Goal: Information Seeking & Learning: Check status

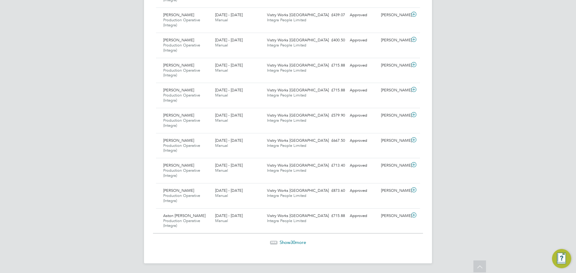
click at [291, 242] on span "30" at bounding box center [292, 243] width 5 height 6
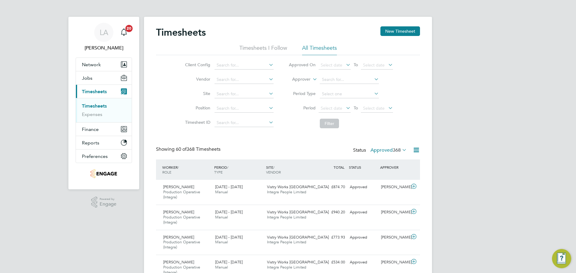
click at [264, 46] on li "Timesheets I Follow" at bounding box center [263, 49] width 48 height 11
drag, startPoint x: 473, startPoint y: 98, endPoint x: 451, endPoint y: 93, distance: 23.0
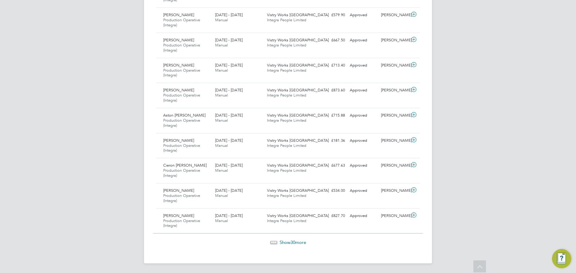
click at [291, 241] on span "30" at bounding box center [292, 243] width 5 height 6
click at [293, 243] on span "1" at bounding box center [292, 243] width 2 height 6
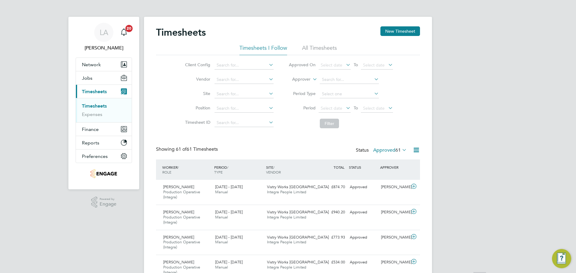
drag, startPoint x: 456, startPoint y: 190, endPoint x: 450, endPoint y: 158, distance: 32.0
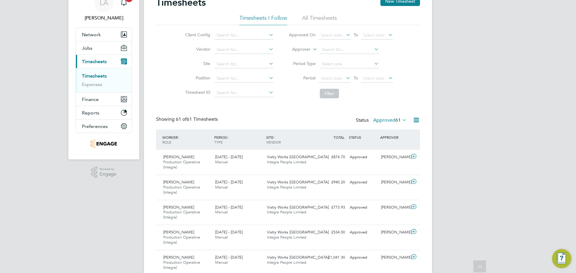
click at [415, 120] on icon at bounding box center [415, 119] width 7 height 7
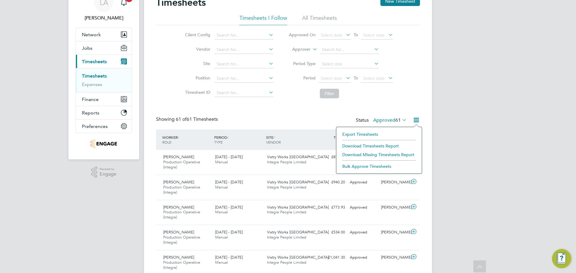
click at [368, 134] on li "Export Timesheets" at bounding box center [378, 134] width 79 height 8
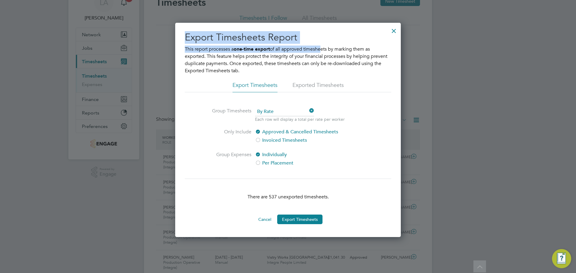
drag, startPoint x: 186, startPoint y: 40, endPoint x: 306, endPoint y: 40, distance: 120.5
click at [321, 45] on div "Export Timesheets Report This report processes a one-time export of all approve…" at bounding box center [288, 128] width 206 height 194
click at [303, 38] on h2 "Export Timesheets Report" at bounding box center [288, 37] width 206 height 13
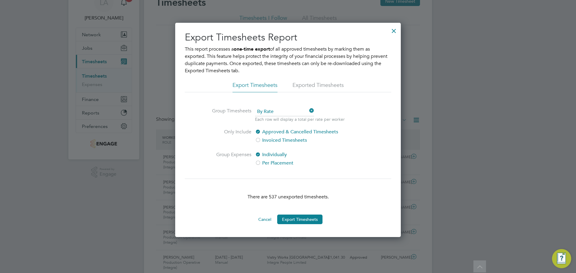
click at [261, 143] on div at bounding box center [258, 141] width 6 height 6
drag, startPoint x: 271, startPoint y: 196, endPoint x: 283, endPoint y: 198, distance: 12.7
click at [283, 198] on p "There are 414 unexported timesheets." at bounding box center [288, 196] width 206 height 7
click at [285, 197] on p "There are 414 unexported timesheets." at bounding box center [288, 196] width 206 height 7
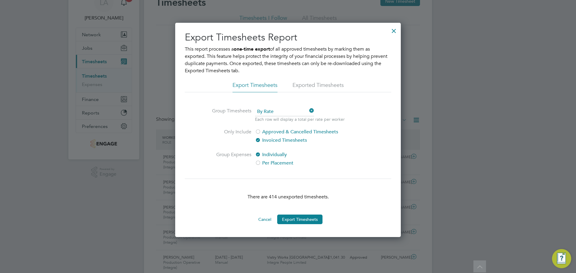
click at [307, 84] on li "Exported Timesheets" at bounding box center [317, 87] width 51 height 11
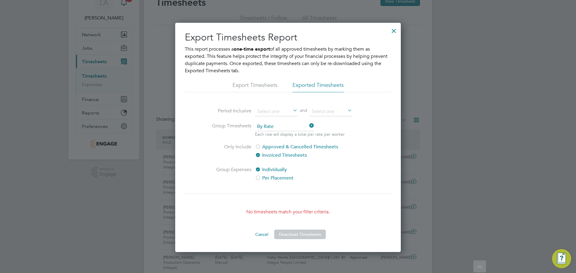
click at [390, 30] on div at bounding box center [393, 29] width 11 height 11
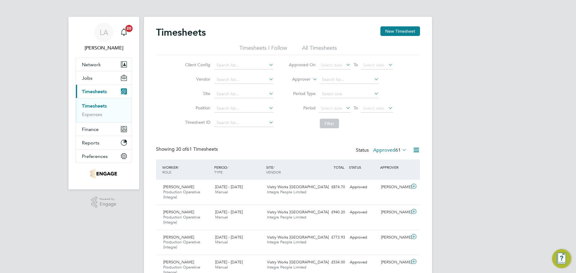
click at [414, 151] on icon at bounding box center [415, 149] width 7 height 7
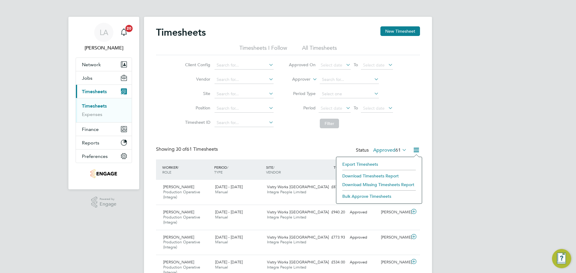
click at [392, 174] on li "Download Timesheets Report" at bounding box center [378, 176] width 79 height 8
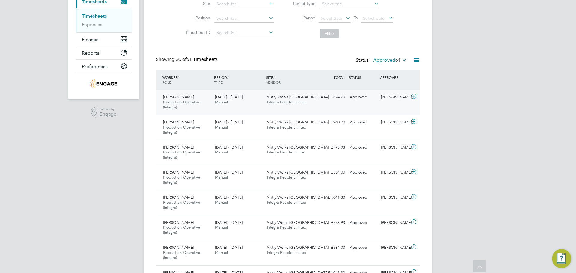
click at [339, 103] on div "Jiri Matas Production Operative (Integra) 15 - 21 Sep 2025 15 - 21 Sep 2025 Man…" at bounding box center [288, 102] width 264 height 25
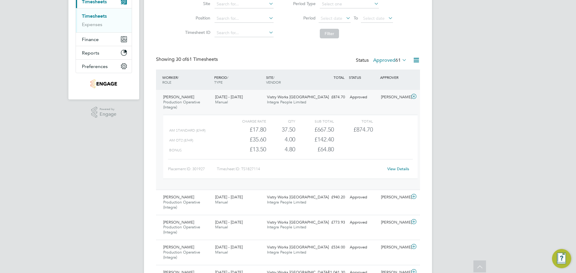
scroll to position [85, 0]
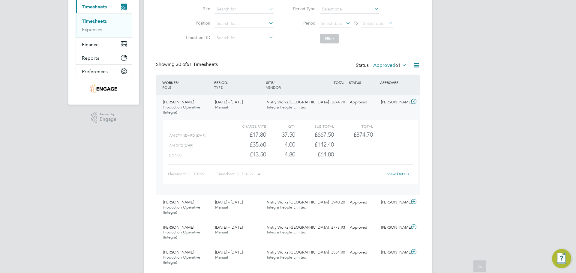
click at [404, 171] on link "View Details" at bounding box center [398, 173] width 22 height 5
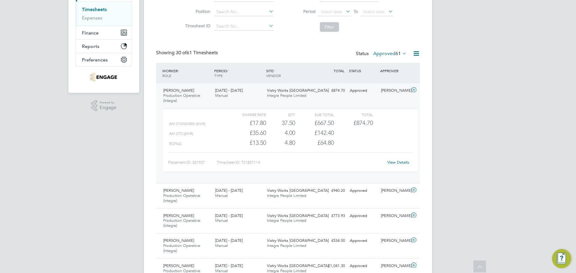
scroll to position [115, 0]
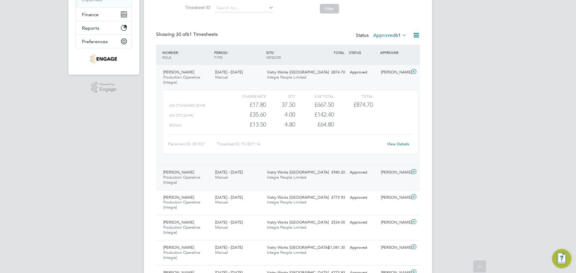
click at [251, 173] on div "15 - 21 Sep 2025 Manual" at bounding box center [239, 175] width 52 height 15
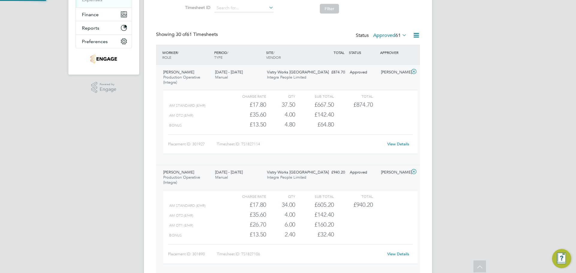
scroll to position [10, 58]
click at [274, 52] on span "/" at bounding box center [273, 52] width 1 height 5
click at [247, 52] on div "PERIOD / TYPE" at bounding box center [239, 55] width 52 height 16
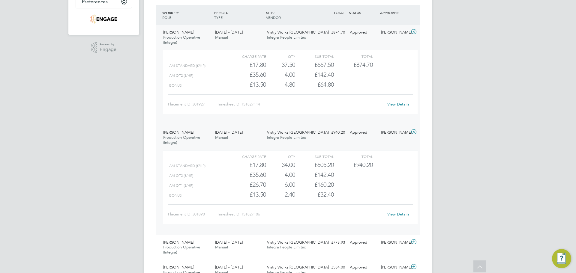
scroll to position [145, 0]
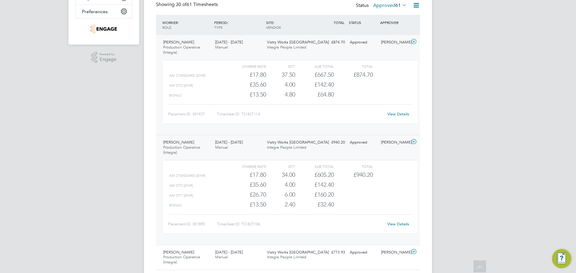
click at [412, 41] on icon at bounding box center [413, 41] width 7 height 5
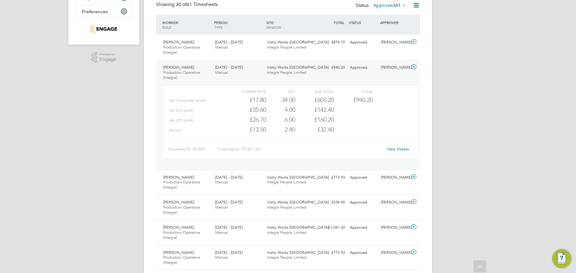
click at [400, 151] on link "View Details" at bounding box center [398, 149] width 22 height 5
click at [414, 65] on icon at bounding box center [413, 66] width 7 height 5
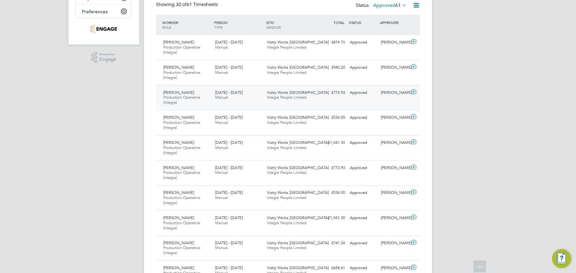
click at [246, 97] on div "15 - 21 Sep 2025 Manual" at bounding box center [239, 95] width 52 height 15
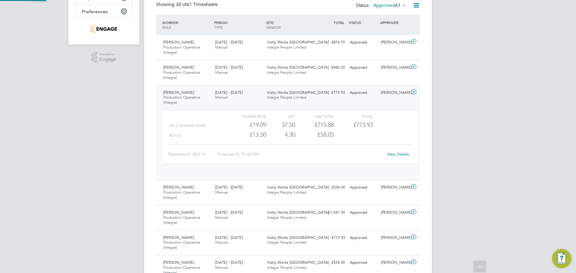
scroll to position [10, 58]
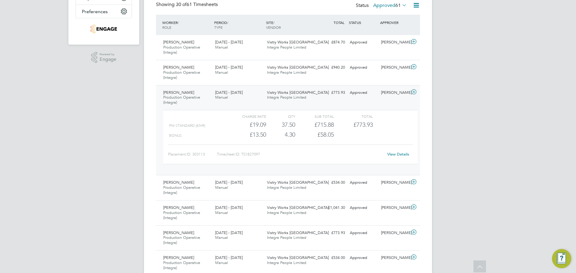
click at [391, 153] on link "View Details" at bounding box center [398, 154] width 22 height 5
click at [215, 182] on span "15 - 21 Sep 2025" at bounding box center [229, 182] width 28 height 5
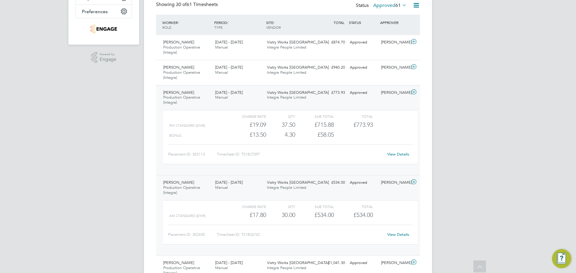
click at [413, 93] on icon at bounding box center [413, 92] width 7 height 5
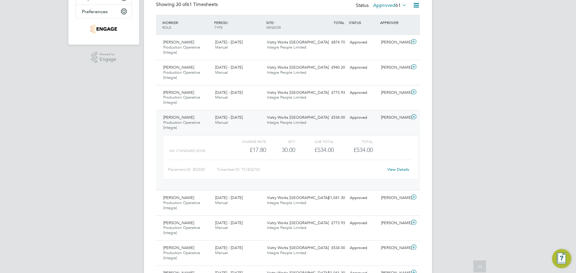
drag, startPoint x: 477, startPoint y: 114, endPoint x: 445, endPoint y: 111, distance: 32.2
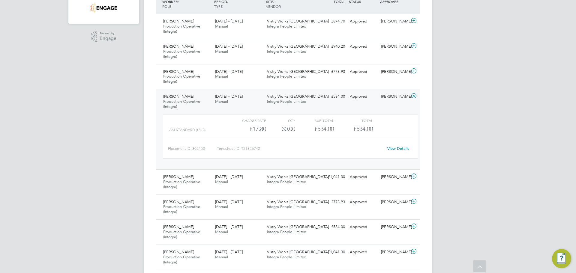
scroll to position [175, 0]
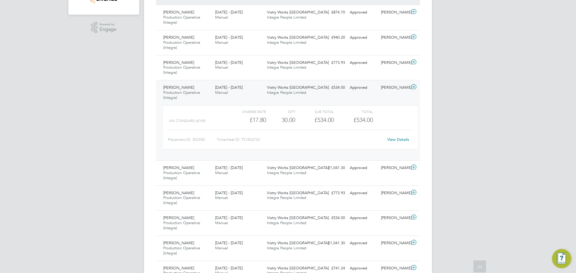
click at [396, 139] on link "View Details" at bounding box center [398, 139] width 22 height 5
click at [413, 88] on icon at bounding box center [413, 87] width 7 height 5
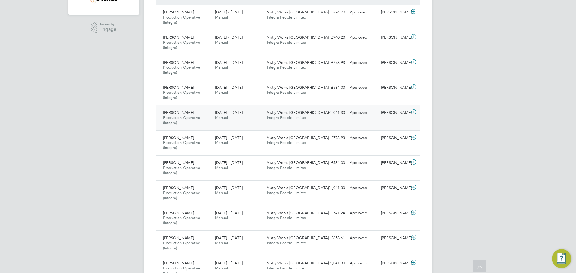
click at [200, 117] on span "Production Operative (Integra)" at bounding box center [181, 120] width 37 height 10
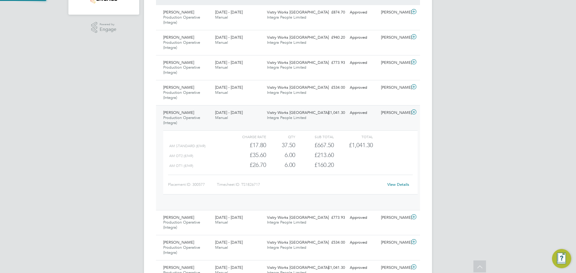
scroll to position [10, 58]
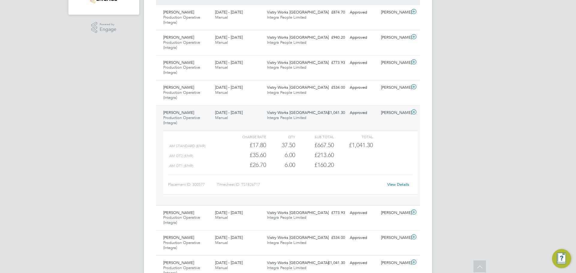
click at [395, 185] on link "View Details" at bounding box center [398, 184] width 22 height 5
click at [416, 111] on icon at bounding box center [413, 112] width 7 height 5
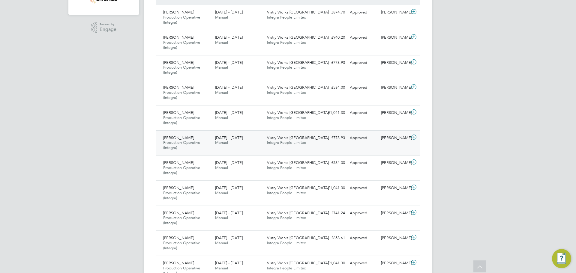
click at [413, 136] on icon at bounding box center [413, 137] width 7 height 5
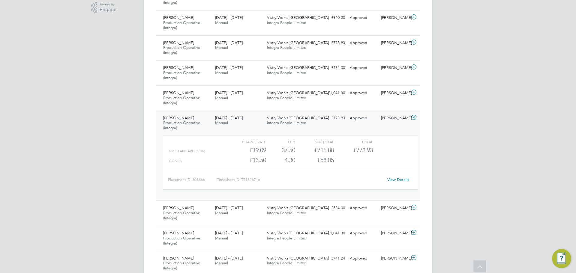
scroll to position [205, 0]
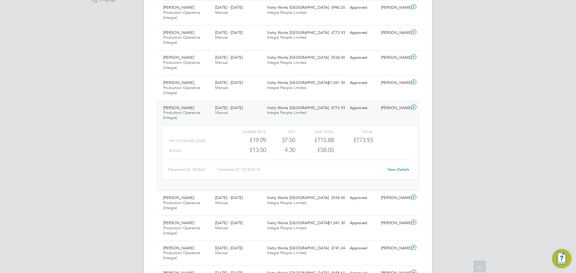
click at [392, 170] on link "View Details" at bounding box center [398, 169] width 22 height 5
click at [413, 107] on icon at bounding box center [413, 107] width 7 height 5
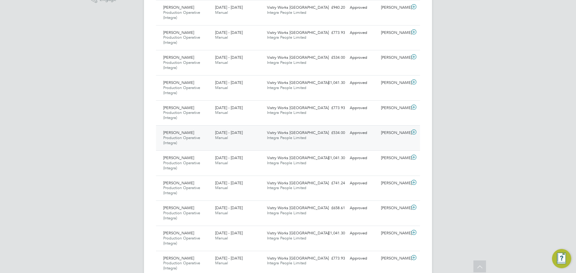
click at [414, 133] on icon at bounding box center [413, 132] width 7 height 5
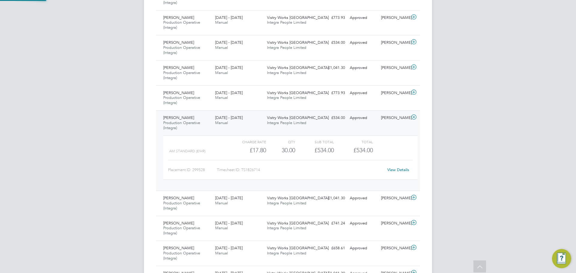
scroll to position [235, 0]
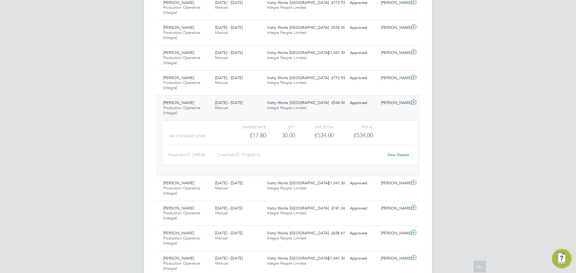
click at [399, 155] on link "View Details" at bounding box center [398, 154] width 22 height 5
click at [411, 103] on icon at bounding box center [413, 102] width 7 height 5
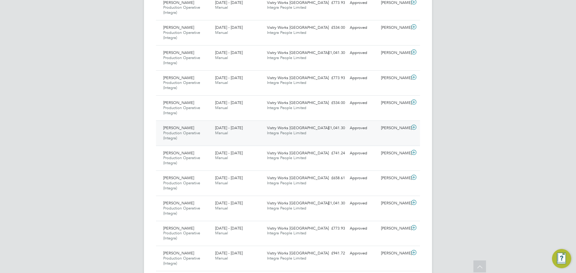
click at [413, 127] on icon at bounding box center [413, 127] width 7 height 5
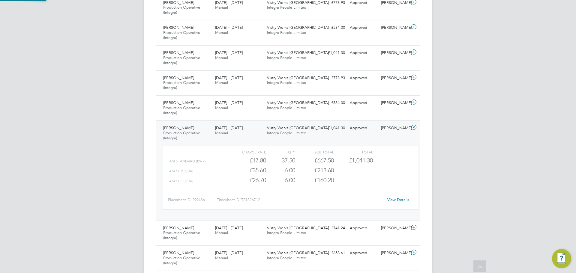
scroll to position [265, 0]
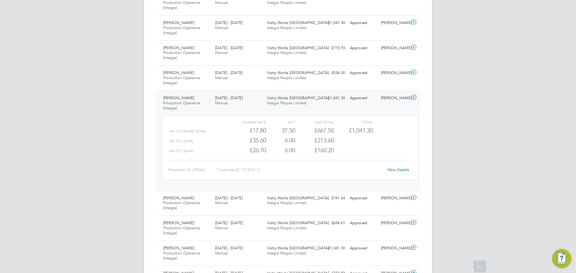
drag, startPoint x: 121, startPoint y: 137, endPoint x: 99, endPoint y: 137, distance: 22.8
click at [99, 137] on div "LA Lucy Anderton Notifications 20 Applications: Network Team Members Businesses…" at bounding box center [288, 258] width 576 height 1047
click at [401, 168] on link "View Details" at bounding box center [398, 169] width 22 height 5
click at [415, 99] on icon at bounding box center [413, 97] width 7 height 5
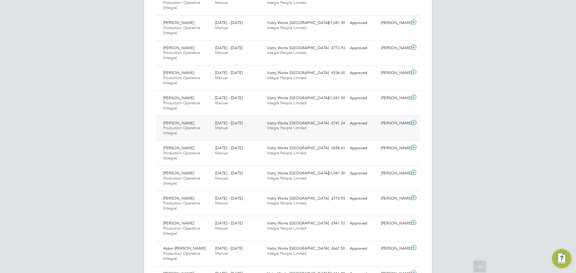
click at [414, 123] on icon at bounding box center [413, 122] width 7 height 5
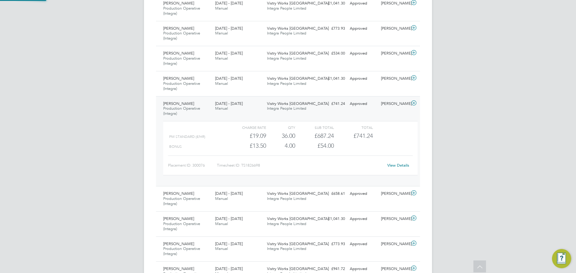
scroll to position [295, 0]
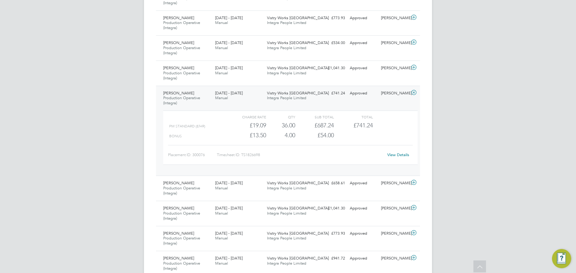
click at [395, 156] on link "View Details" at bounding box center [398, 154] width 22 height 5
click at [414, 91] on icon at bounding box center [413, 92] width 7 height 5
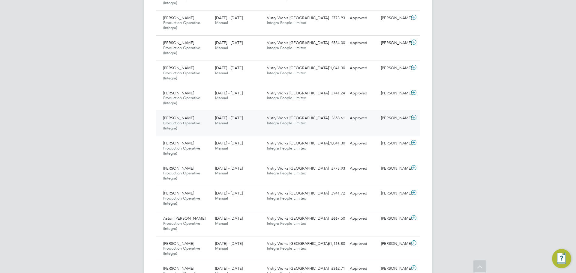
click at [415, 118] on icon at bounding box center [413, 117] width 7 height 5
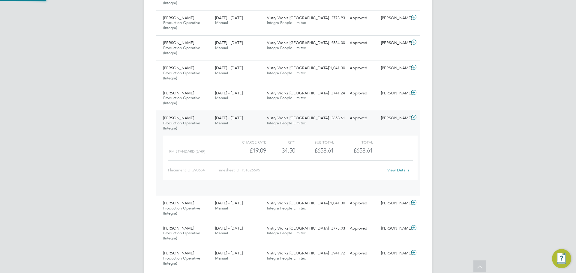
scroll to position [10, 58]
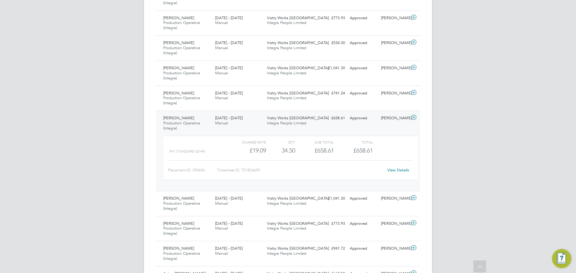
click at [391, 169] on link "View Details" at bounding box center [398, 170] width 22 height 5
click at [419, 120] on div at bounding box center [414, 118] width 10 height 10
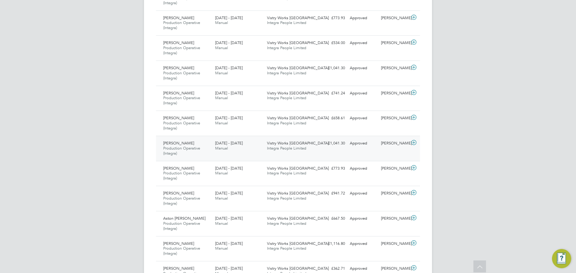
click at [414, 142] on icon at bounding box center [413, 142] width 7 height 5
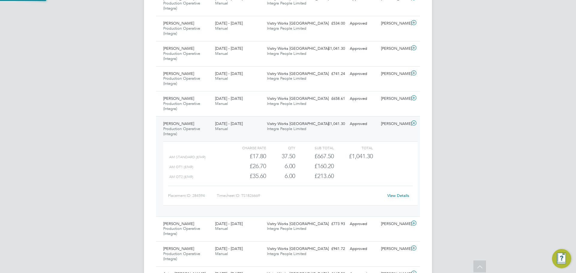
scroll to position [325, 0]
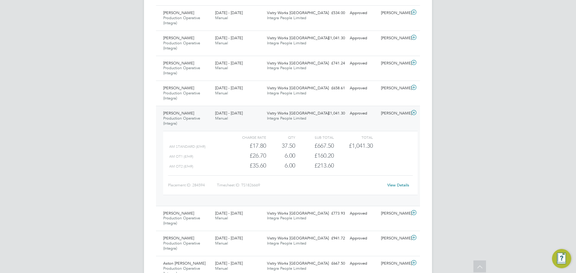
drag, startPoint x: 93, startPoint y: 134, endPoint x: 80, endPoint y: 133, distance: 13.2
click at [80, 133] on div "LA Lucy Anderton Notifications 20 Applications: Network Team Members Businesses…" at bounding box center [288, 198] width 576 height 1047
click at [406, 186] on link "View Details" at bounding box center [398, 185] width 22 height 5
drag, startPoint x: 413, startPoint y: 111, endPoint x: 414, endPoint y: 118, distance: 6.4
click at [413, 112] on icon at bounding box center [413, 112] width 7 height 5
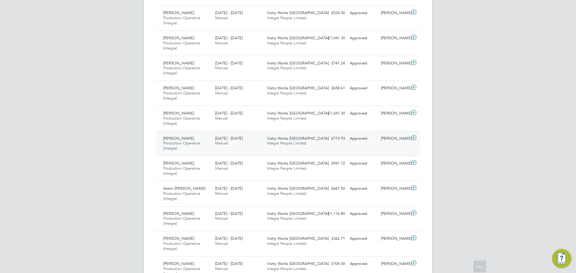
click at [414, 139] on icon at bounding box center [413, 138] width 7 height 5
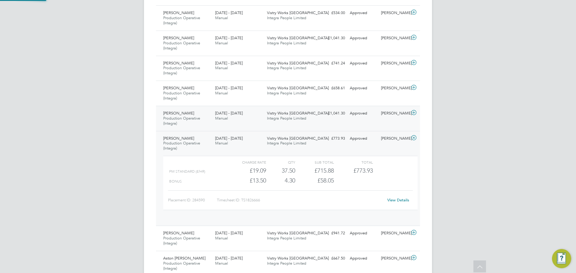
scroll to position [10, 58]
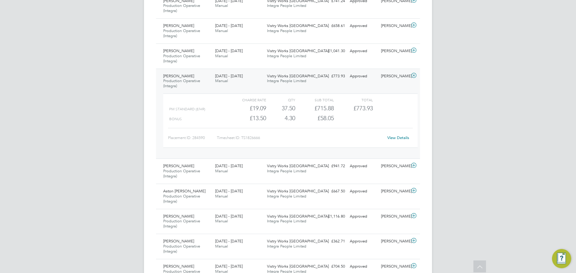
drag, startPoint x: 275, startPoint y: 113, endPoint x: 269, endPoint y: 122, distance: 11.1
drag, startPoint x: 120, startPoint y: 128, endPoint x: 93, endPoint y: 131, distance: 27.5
click at [93, 129] on div "LA Lucy Anderton Notifications 20 Applications: Network Team Members Businesses…" at bounding box center [288, 131] width 576 height 1037
drag, startPoint x: 115, startPoint y: 135, endPoint x: 117, endPoint y: 123, distance: 11.6
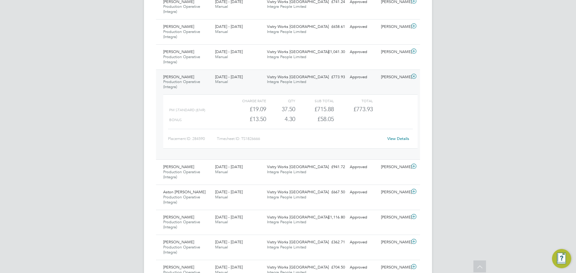
scroll to position [384, 0]
click at [402, 140] on link "View Details" at bounding box center [398, 140] width 22 height 5
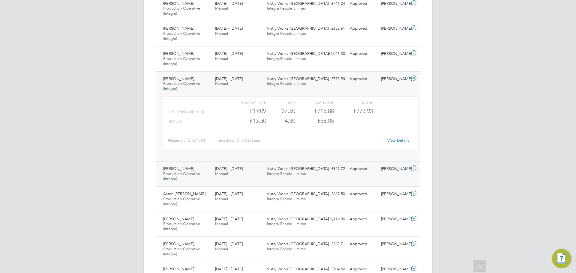
click at [415, 168] on icon at bounding box center [413, 168] width 7 height 5
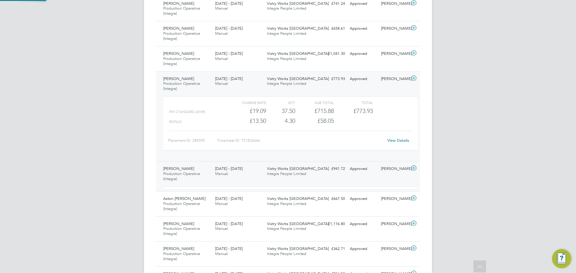
scroll to position [10, 58]
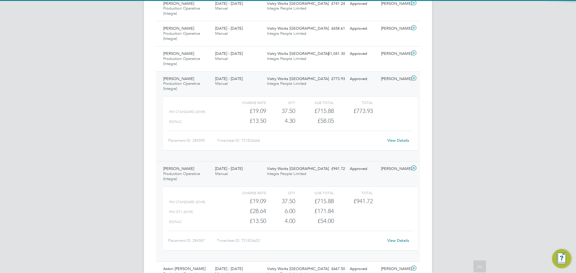
click at [414, 78] on icon at bounding box center [413, 78] width 7 height 5
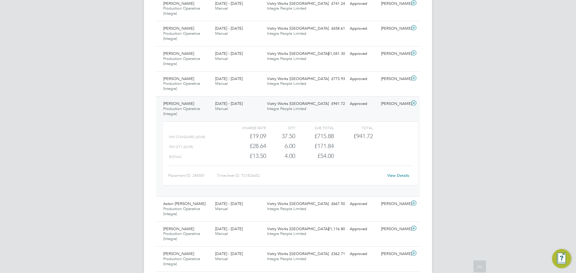
click at [406, 175] on link "View Details" at bounding box center [398, 175] width 22 height 5
click at [412, 103] on icon at bounding box center [413, 103] width 7 height 5
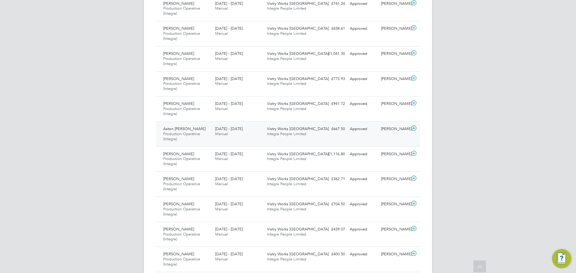
click at [413, 127] on icon at bounding box center [413, 128] width 7 height 5
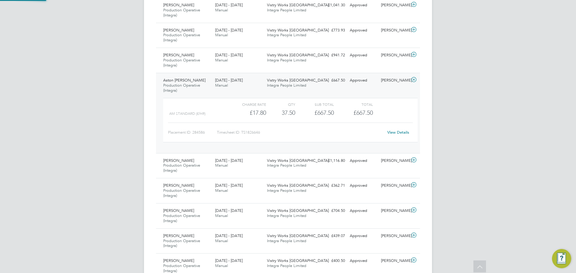
scroll to position [444, 0]
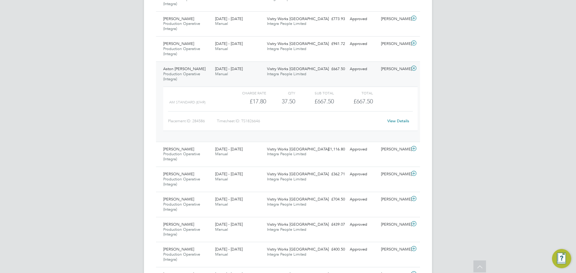
click at [399, 121] on link "View Details" at bounding box center [398, 120] width 22 height 5
click at [415, 69] on icon at bounding box center [413, 68] width 7 height 5
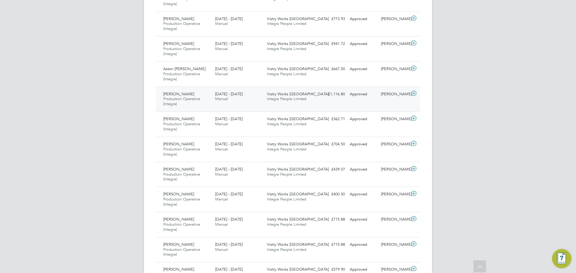
click at [414, 93] on icon at bounding box center [413, 93] width 7 height 5
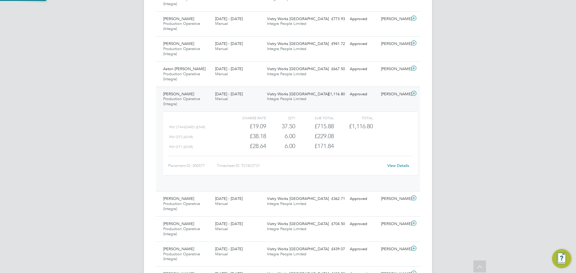
scroll to position [10, 58]
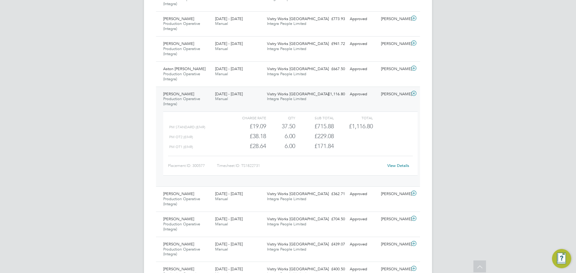
click at [399, 167] on link "View Details" at bounding box center [398, 165] width 22 height 5
click at [413, 96] on icon at bounding box center [413, 93] width 7 height 5
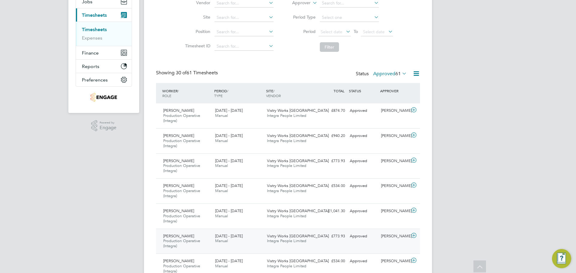
scroll to position [0, 0]
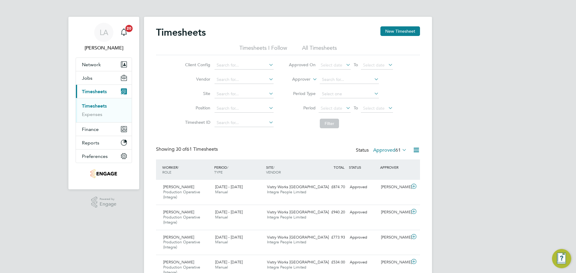
click at [401, 151] on icon at bounding box center [401, 150] width 0 height 8
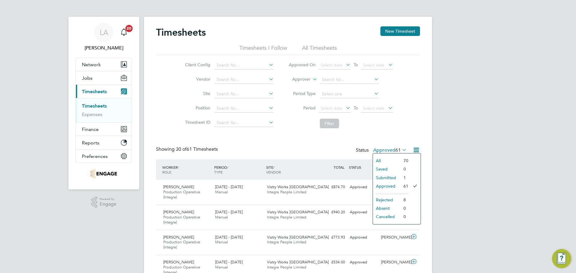
click at [395, 177] on li "Submitted" at bounding box center [387, 178] width 28 height 8
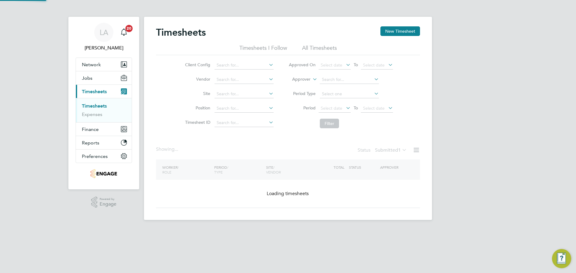
click at [395, 177] on div "Timesheets New Timesheet Timesheets I Follow All Timesheets Client Config Vendo…" at bounding box center [288, 117] width 264 height 182
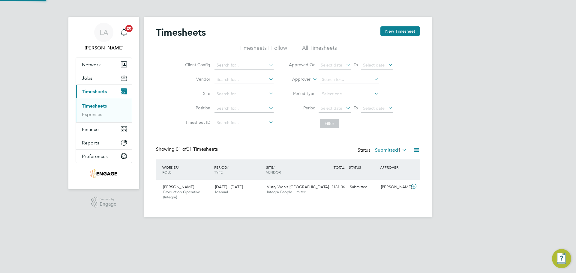
scroll to position [15, 52]
click at [93, 105] on link "Timesheets" at bounding box center [94, 106] width 25 height 6
click at [171, 34] on h2 "Timesheets" at bounding box center [181, 32] width 50 height 12
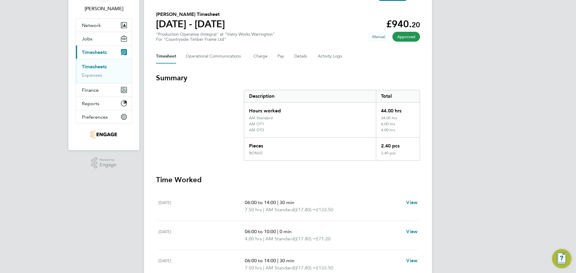
scroll to position [30, 0]
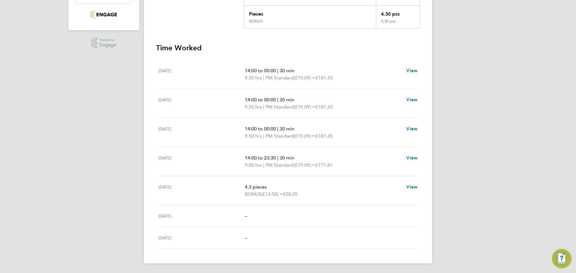
drag, startPoint x: 276, startPoint y: 137, endPoint x: 273, endPoint y: 162, distance: 25.3
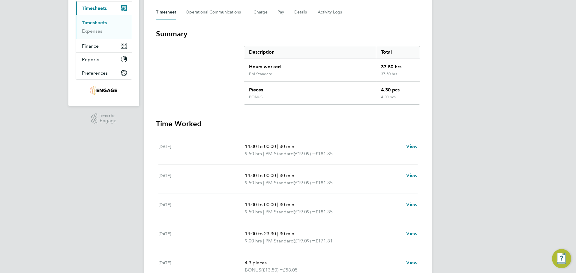
drag, startPoint x: 257, startPoint y: 161, endPoint x: 259, endPoint y: 104, distance: 57.3
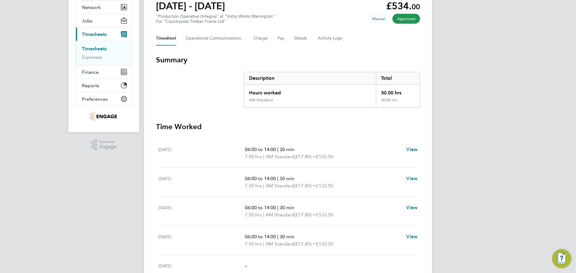
drag, startPoint x: 228, startPoint y: 149, endPoint x: 216, endPoint y: 118, distance: 33.8
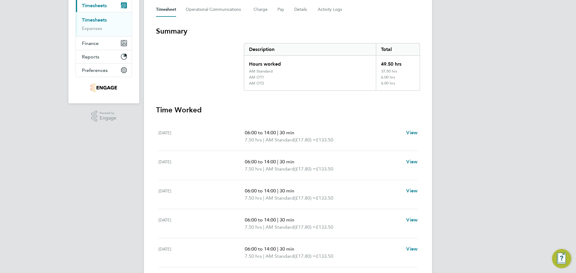
scroll to position [43, 0]
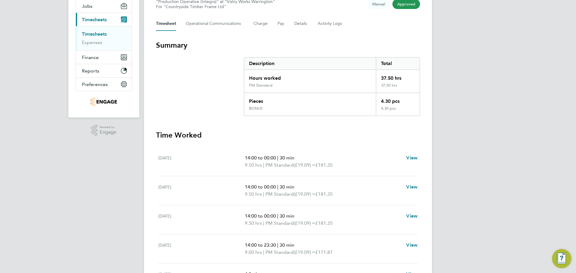
drag, startPoint x: 336, startPoint y: 161, endPoint x: 336, endPoint y: 168, distance: 6.3
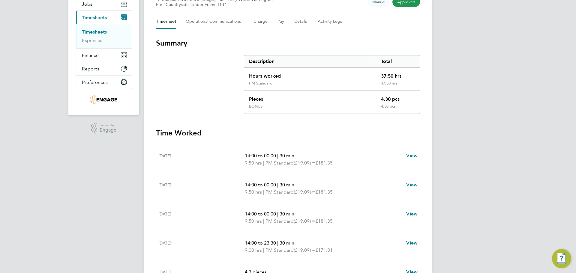
drag, startPoint x: 333, startPoint y: 129, endPoint x: 303, endPoint y: 127, distance: 30.4
click at [303, 127] on section "Summary Description Total Hours worked 37.50 hrs PM Standard 37.50 hrs Pieces 4…" at bounding box center [288, 186] width 264 height 296
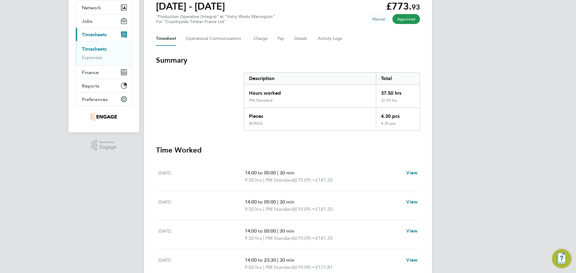
drag, startPoint x: 300, startPoint y: 136, endPoint x: 302, endPoint y: 119, distance: 17.2
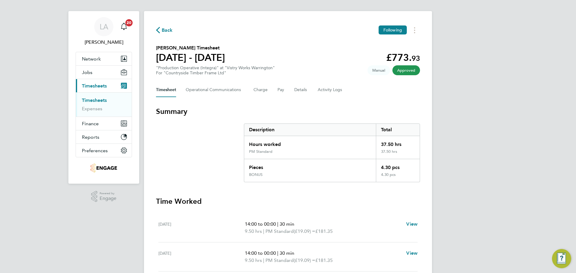
scroll to position [1, 0]
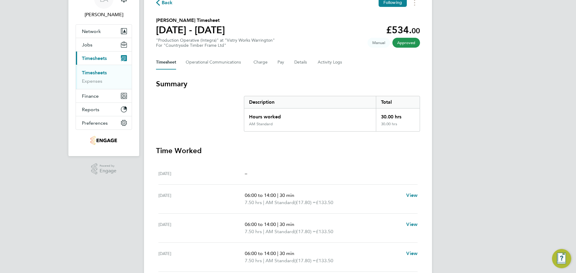
scroll to position [25, 0]
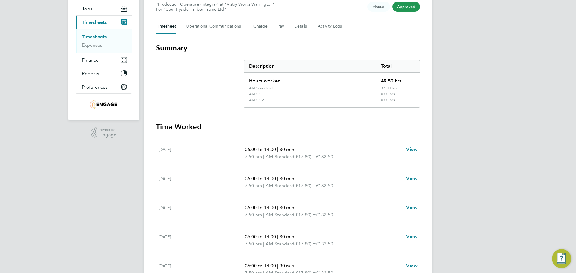
scroll to position [30, 0]
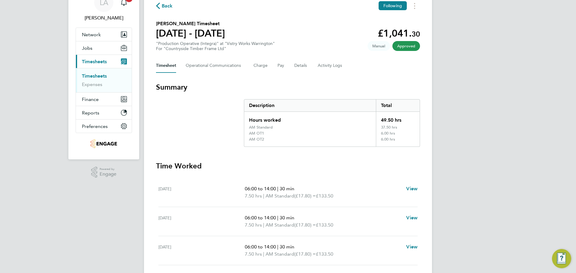
drag, startPoint x: 228, startPoint y: 99, endPoint x: 207, endPoint y: 108, distance: 22.6
drag, startPoint x: 207, startPoint y: 108, endPoint x: 182, endPoint y: 109, distance: 25.2
click at [182, 109] on section "Summary Description Total Hours worked 49.50 hrs AM Standard 37.50 hrs AM OT1 6…" at bounding box center [288, 114] width 264 height 64
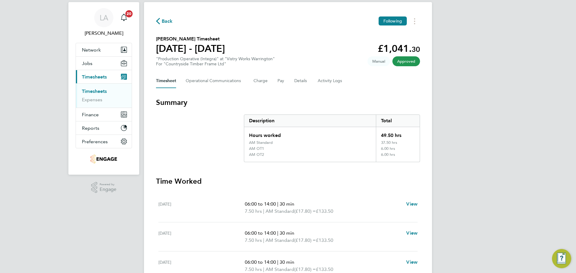
scroll to position [0, 0]
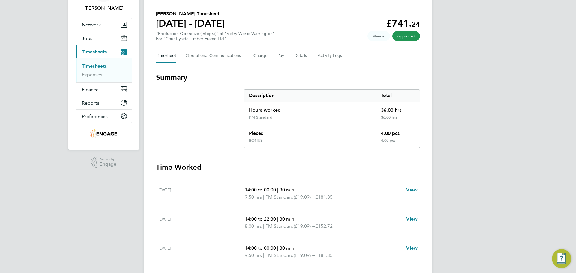
scroll to position [39, 0]
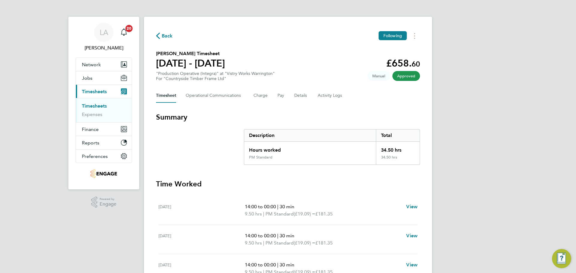
drag, startPoint x: 218, startPoint y: 134, endPoint x: 202, endPoint y: 131, distance: 15.9
click at [199, 136] on section "Summary Description Total Hours worked 34.50 hrs PM Standard 34.50 hrs" at bounding box center [288, 138] width 264 height 52
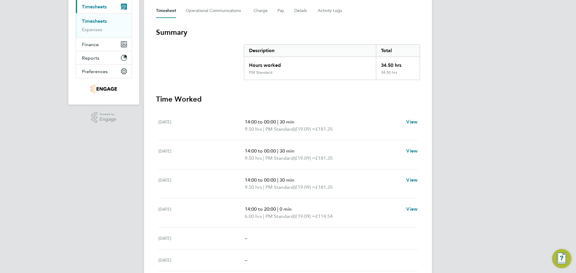
drag, startPoint x: 213, startPoint y: 129, endPoint x: 215, endPoint y: 120, distance: 8.6
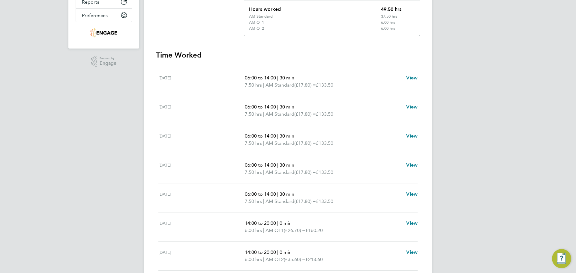
scroll to position [13, 0]
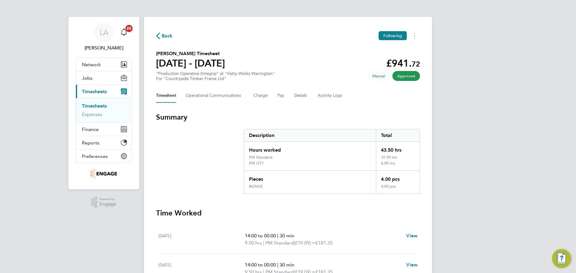
drag, startPoint x: 220, startPoint y: 155, endPoint x: 59, endPoint y: 109, distance: 167.9
click at [213, 151] on section "Summary Description Total Hours worked 43.50 hrs PM Standard 37.50 hrs PM OT1 6…" at bounding box center [288, 153] width 264 height 82
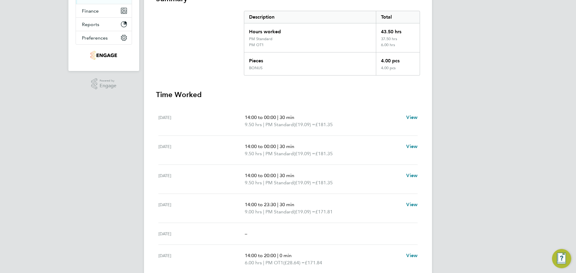
scroll to position [82, 0]
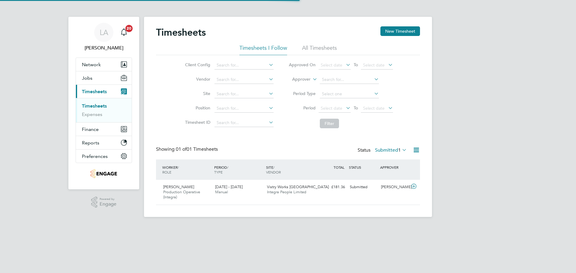
scroll to position [15, 52]
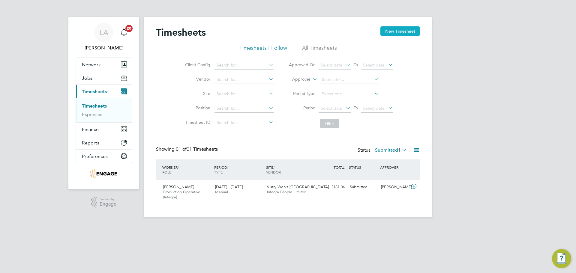
click at [395, 30] on button "New Timesheet" at bounding box center [400, 31] width 40 height 10
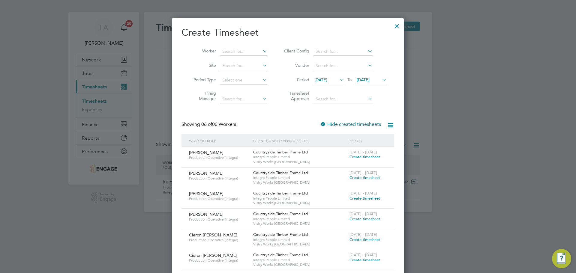
scroll to position [0, 0]
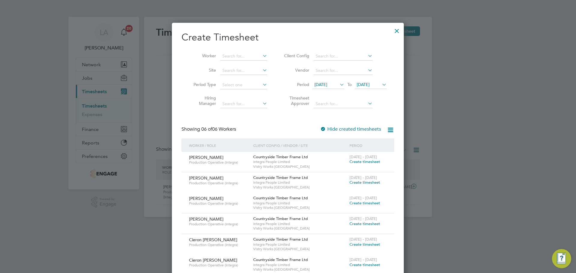
click at [400, 30] on div at bounding box center [396, 29] width 11 height 11
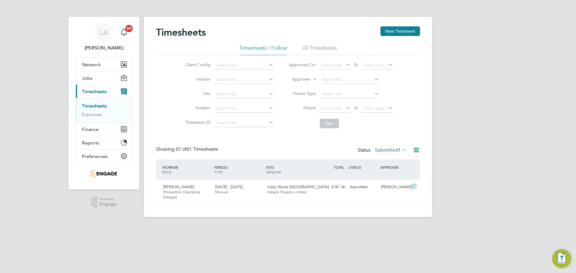
scroll to position [15, 52]
click at [401, 149] on icon at bounding box center [401, 150] width 0 height 8
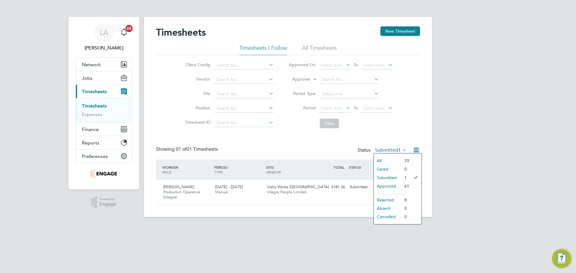
click at [403, 137] on div "Timesheets New Timesheet Timesheets I Follow All Timesheets Client Config Vendo…" at bounding box center [288, 115] width 264 height 179
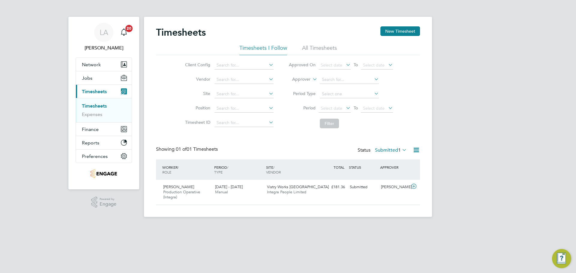
click at [307, 52] on li "All Timesheets" at bounding box center [319, 49] width 35 height 11
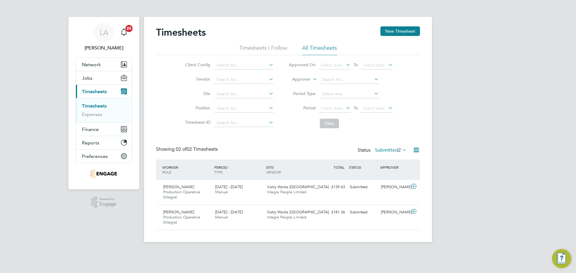
click at [392, 148] on label "Submitted 2" at bounding box center [391, 150] width 32 height 6
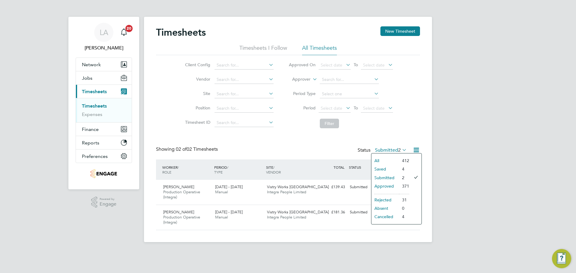
click at [387, 159] on li "All" at bounding box center [385, 160] width 28 height 8
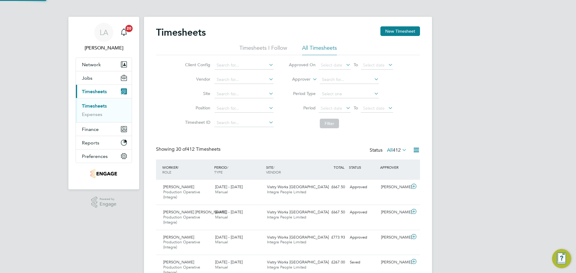
scroll to position [0, 0]
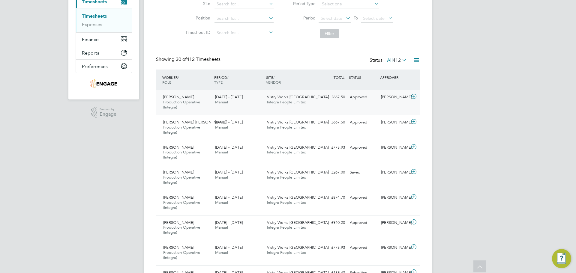
click at [413, 96] on icon at bounding box center [413, 96] width 7 height 5
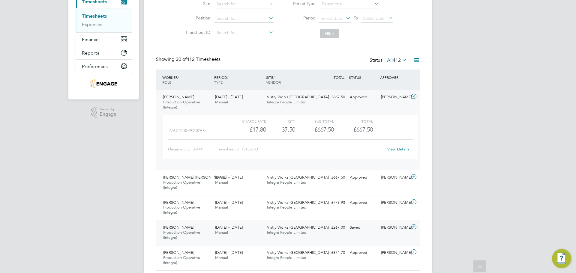
click at [229, 225] on span "[DATE] - [DATE]" at bounding box center [229, 227] width 28 height 5
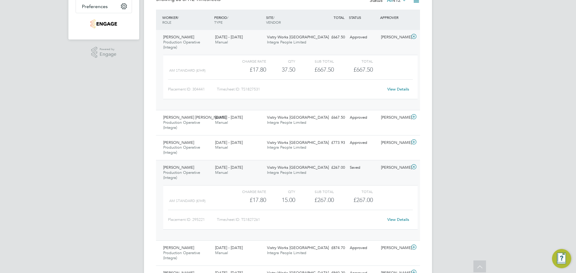
click at [413, 167] on icon at bounding box center [413, 167] width 7 height 5
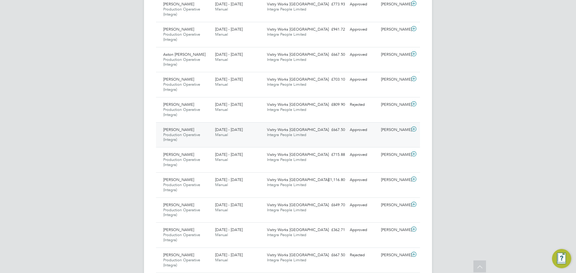
click at [413, 128] on icon at bounding box center [413, 129] width 7 height 5
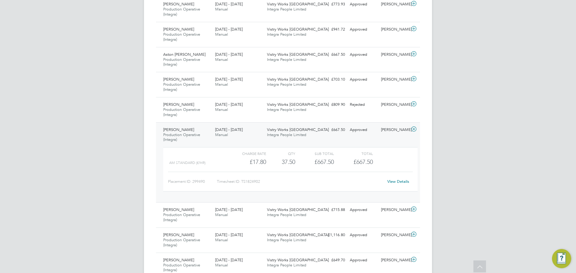
click at [393, 181] on link "View Details" at bounding box center [398, 181] width 22 height 5
click at [413, 130] on icon at bounding box center [413, 129] width 7 height 5
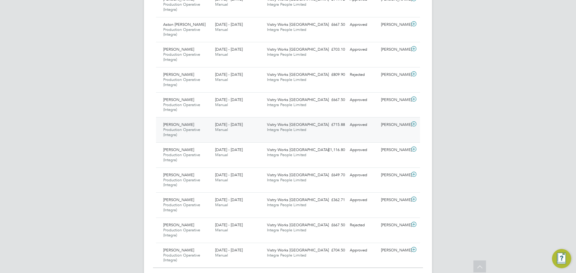
scroll to position [750, 0]
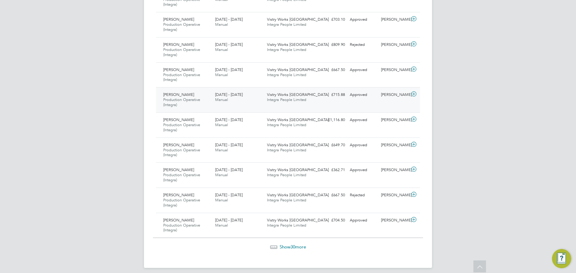
click at [414, 94] on icon at bounding box center [413, 94] width 7 height 5
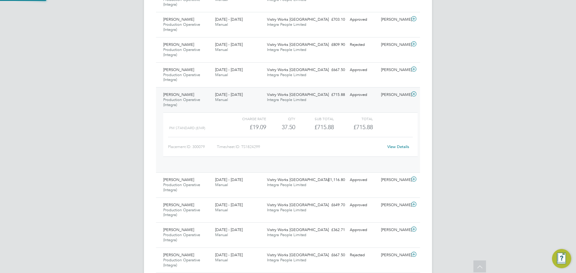
scroll to position [10, 58]
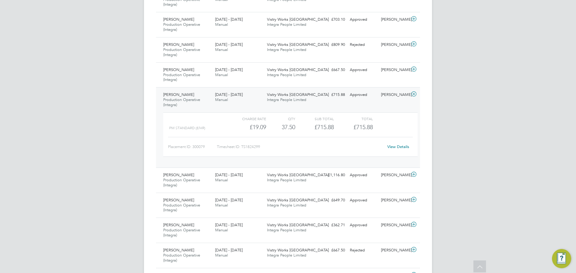
click at [401, 145] on link "View Details" at bounding box center [398, 146] width 22 height 5
drag, startPoint x: 416, startPoint y: 95, endPoint x: 403, endPoint y: 156, distance: 62.6
click at [416, 95] on icon at bounding box center [413, 94] width 7 height 5
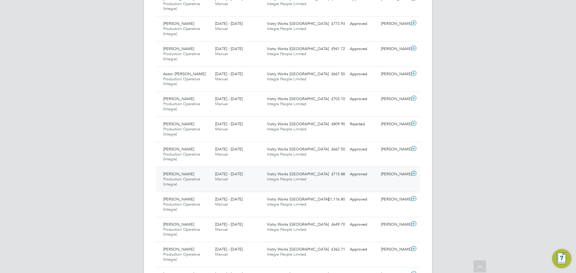
scroll to position [660, 0]
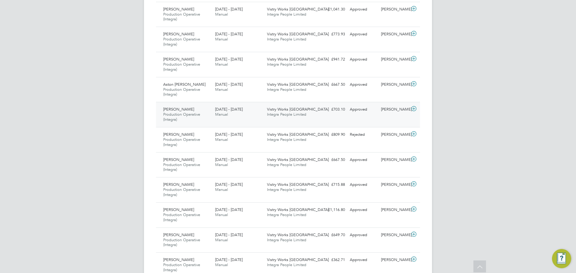
click at [414, 108] on icon at bounding box center [413, 108] width 7 height 5
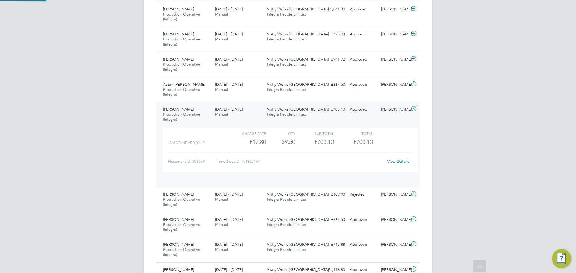
scroll to position [10, 58]
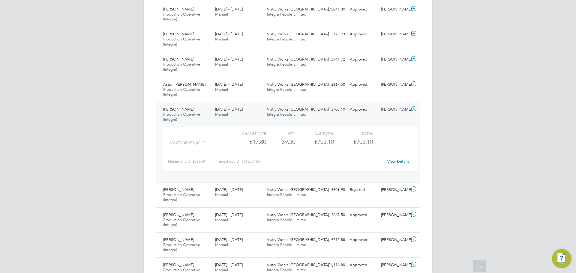
click at [398, 162] on link "View Details" at bounding box center [398, 161] width 22 height 5
click at [413, 111] on icon at bounding box center [413, 108] width 7 height 5
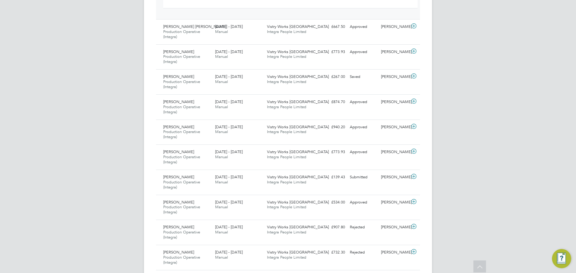
scroll to position [240, 0]
drag, startPoint x: 119, startPoint y: 142, endPoint x: 160, endPoint y: 85, distance: 70.1
click at [83, 142] on div "LA Lucy Anderton Notifications 20 Applications: Network Team Members Businesses…" at bounding box center [288, 273] width 576 height 1027
click at [410, 53] on icon at bounding box center [413, 52] width 7 height 5
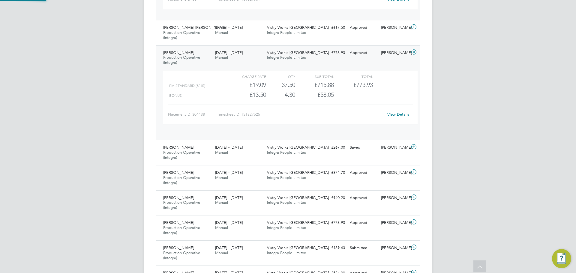
scroll to position [10, 58]
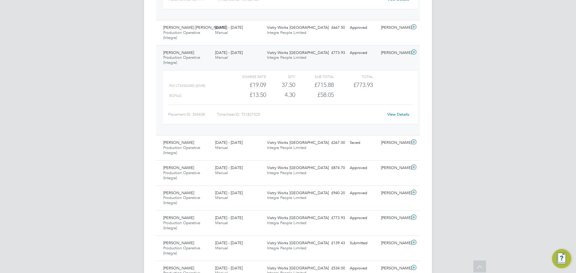
click at [401, 113] on link "View Details" at bounding box center [398, 114] width 22 height 5
click at [411, 52] on icon at bounding box center [413, 52] width 7 height 5
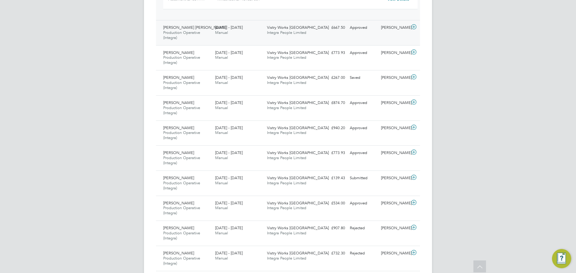
click at [411, 29] on icon at bounding box center [413, 27] width 7 height 5
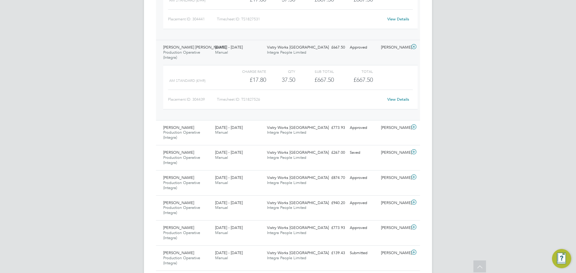
scroll to position [210, 0]
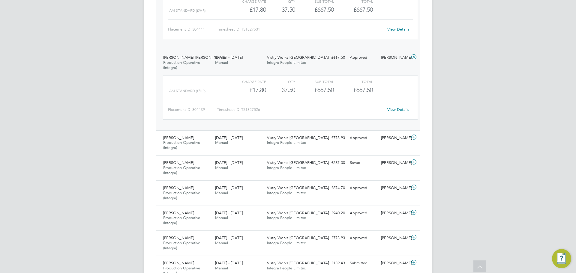
click at [401, 111] on link "View Details" at bounding box center [398, 109] width 22 height 5
click at [413, 57] on icon at bounding box center [413, 57] width 7 height 5
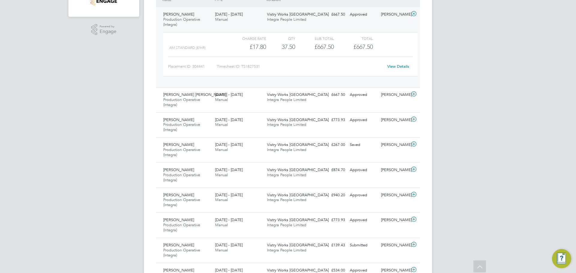
scroll to position [120, 0]
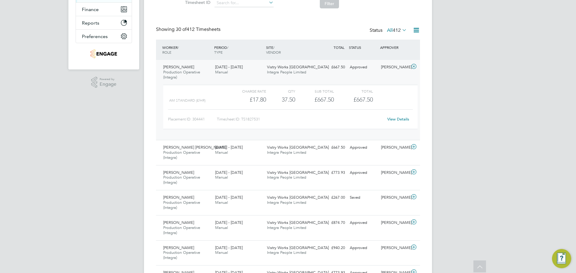
click at [396, 118] on link "View Details" at bounding box center [398, 119] width 22 height 5
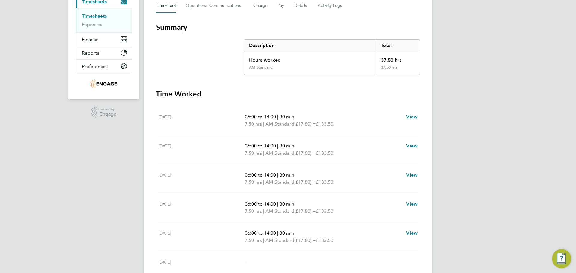
scroll to position [85, 0]
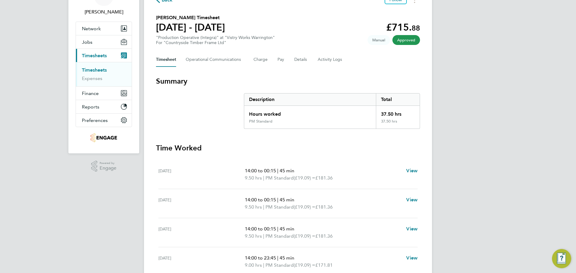
drag, startPoint x: 296, startPoint y: 112, endPoint x: 279, endPoint y: 100, distance: 20.9
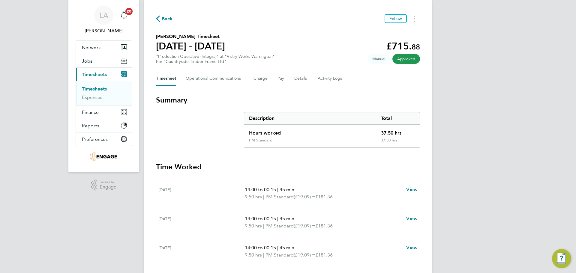
drag, startPoint x: 235, startPoint y: 119, endPoint x: 214, endPoint y: 118, distance: 20.7
click at [214, 118] on section "Summary Description Total Hours worked 37.50 hrs PM Standard 37.50 hrs" at bounding box center [288, 121] width 264 height 52
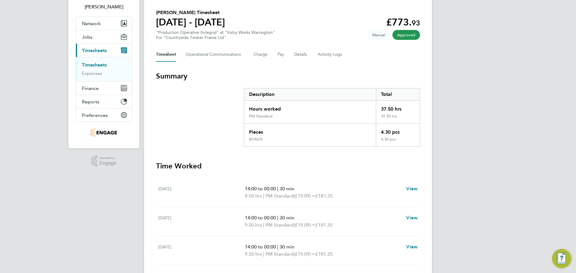
scroll to position [30, 0]
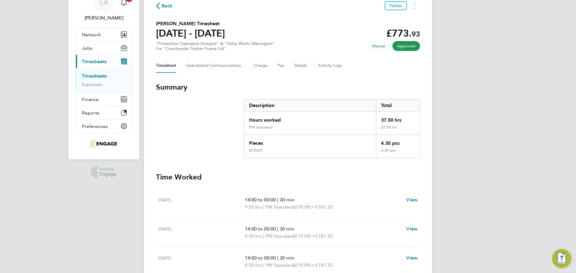
drag, startPoint x: 205, startPoint y: 142, endPoint x: 74, endPoint y: 5, distance: 189.6
click at [189, 141] on section "Summary Description Total Hours worked 37.50 hrs PM Standard 37.50 hrs Pieces 4…" at bounding box center [288, 120] width 264 height 76
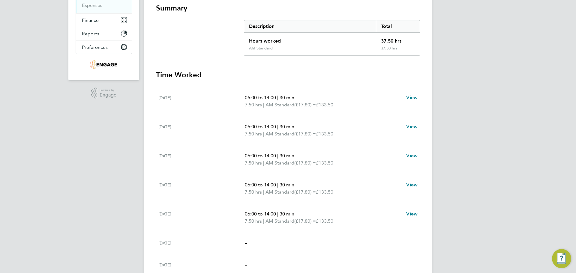
scroll to position [120, 0]
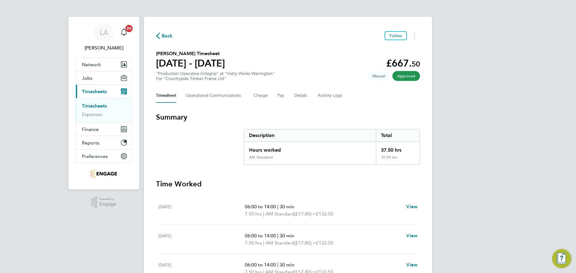
click at [165, 35] on span "Back" at bounding box center [167, 35] width 11 height 7
